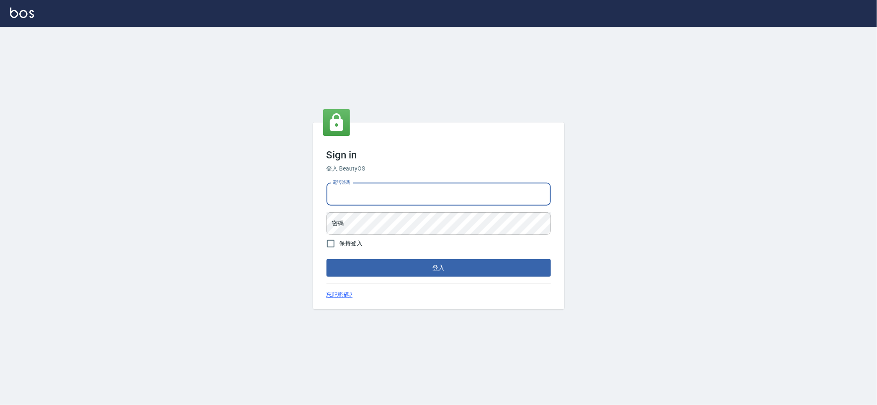
click at [365, 197] on input "電話號碼" at bounding box center [438, 194] width 224 height 23
type input "0909258357"
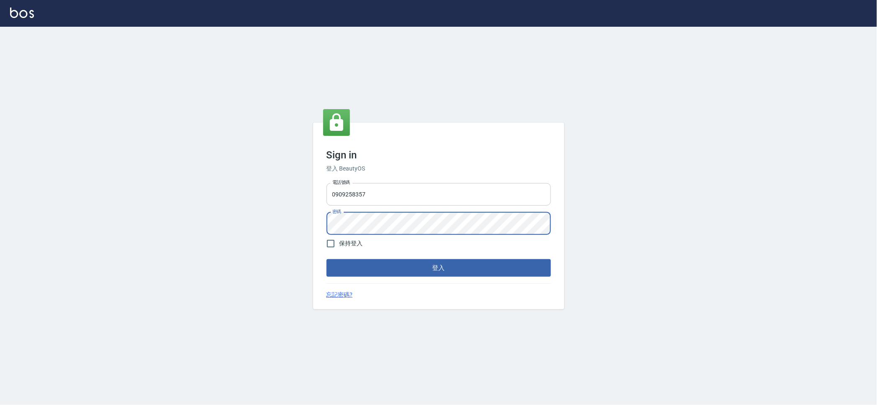
click at [326, 259] on button "登入" at bounding box center [438, 268] width 224 height 18
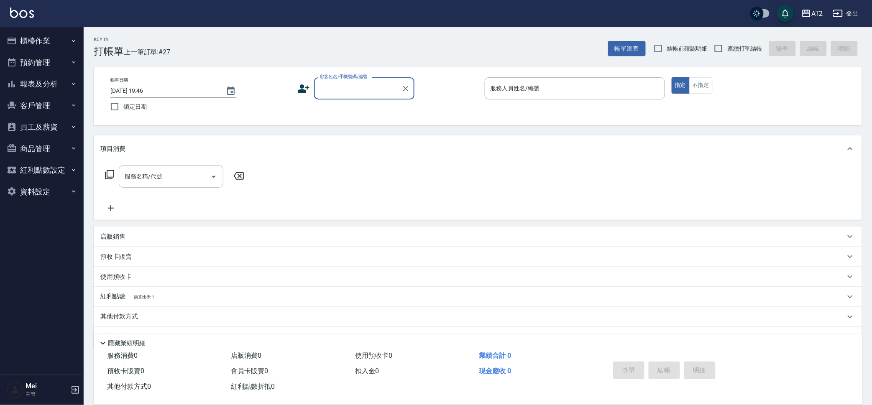
click at [52, 36] on button "櫃檯作業" at bounding box center [41, 41] width 77 height 22
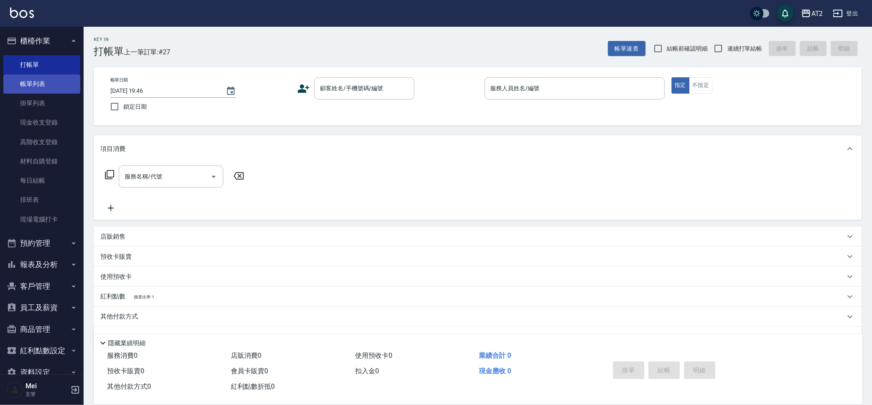
click at [39, 86] on link "帳單列表" at bounding box center [41, 83] width 77 height 19
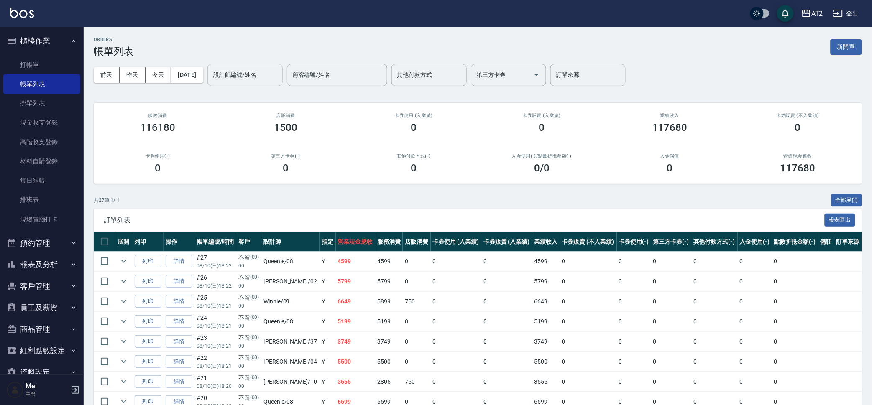
click at [233, 79] on input "設計師編號/姓名" at bounding box center [245, 75] width 68 height 15
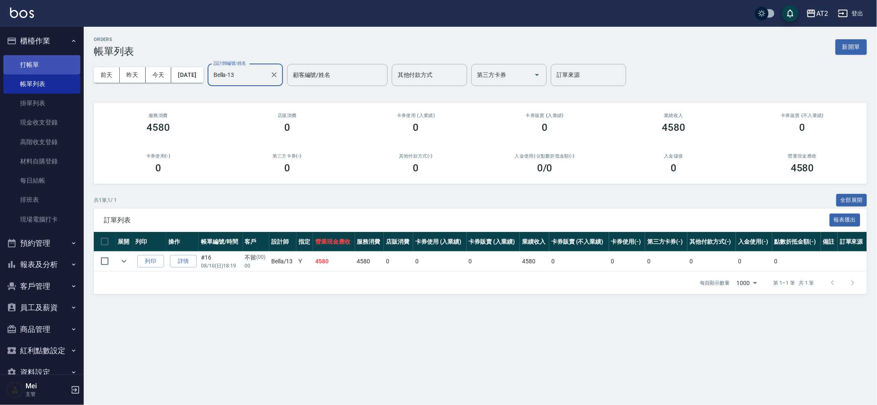
type input "Bella-13"
click at [47, 69] on link "打帳單" at bounding box center [41, 64] width 77 height 19
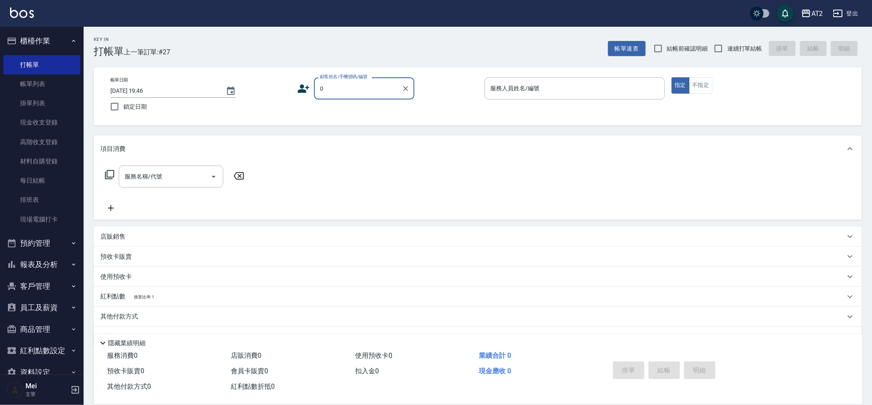
type input "不留/00/00"
